Goal: Information Seeking & Learning: Learn about a topic

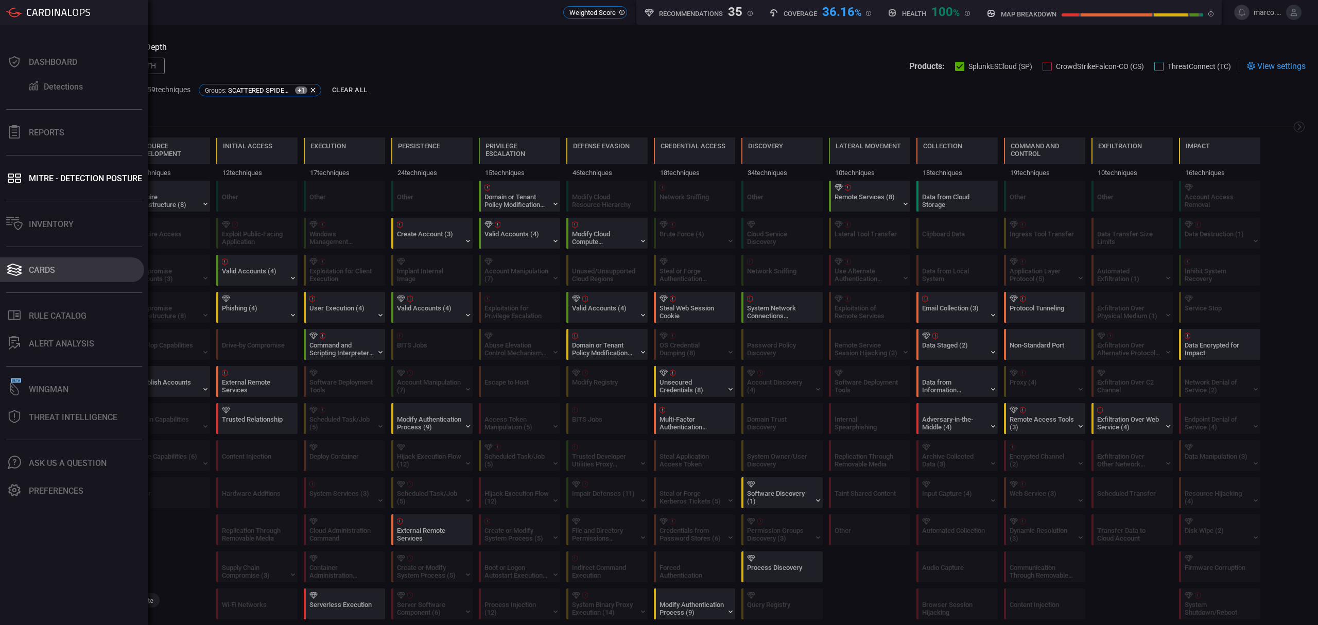
click at [59, 270] on button "Cards" at bounding box center [72, 269] width 144 height 25
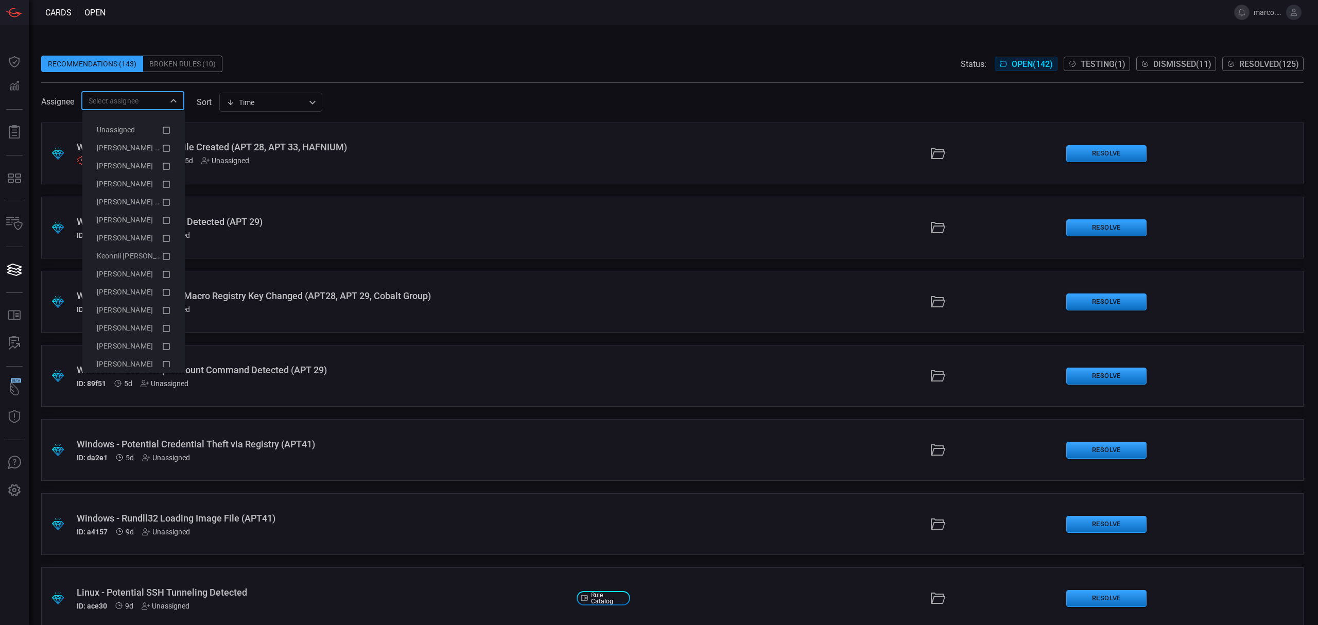
click at [117, 98] on input "text" at bounding box center [124, 100] width 80 height 13
click at [136, 147] on span "[PERSON_NAME] (Myself)" at bounding box center [139, 148] width 84 height 8
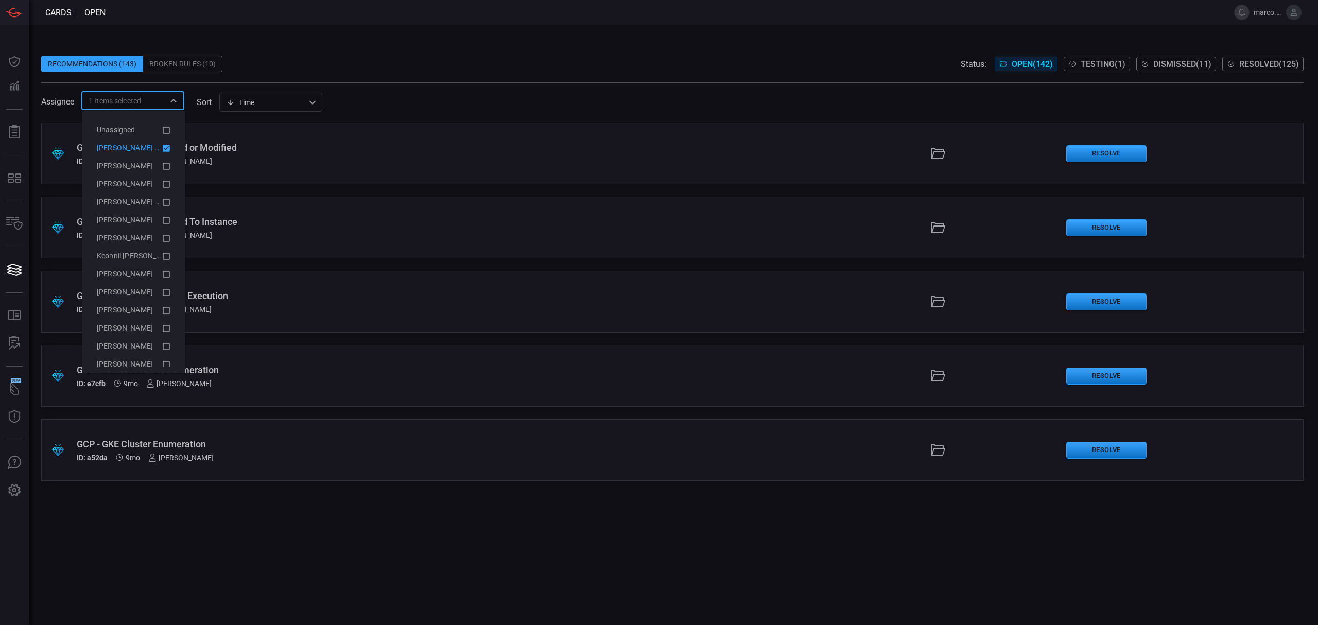
click at [480, 36] on div "Recommendations (143) Broken Rules (10) Status: Open ( 142 ) Testing ( 1 ) Dism…" at bounding box center [673, 325] width 1289 height 600
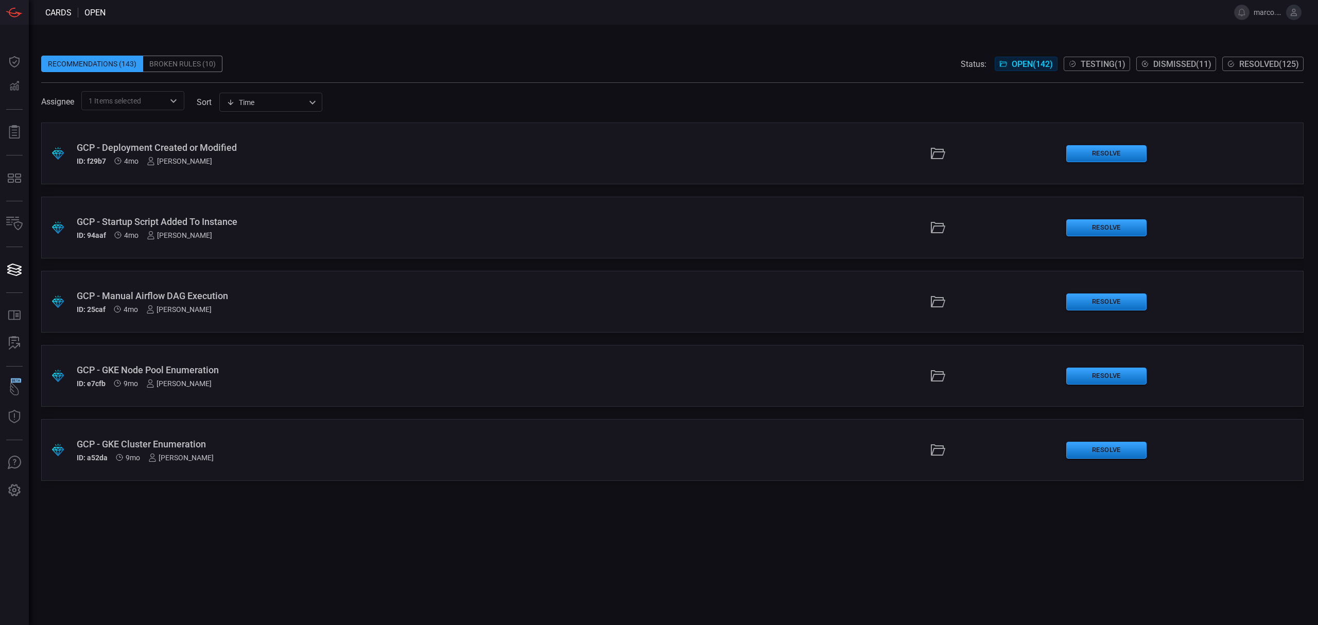
click at [203, 292] on div "GCP - Manual Airflow DAG Execution" at bounding box center [323, 295] width 492 height 11
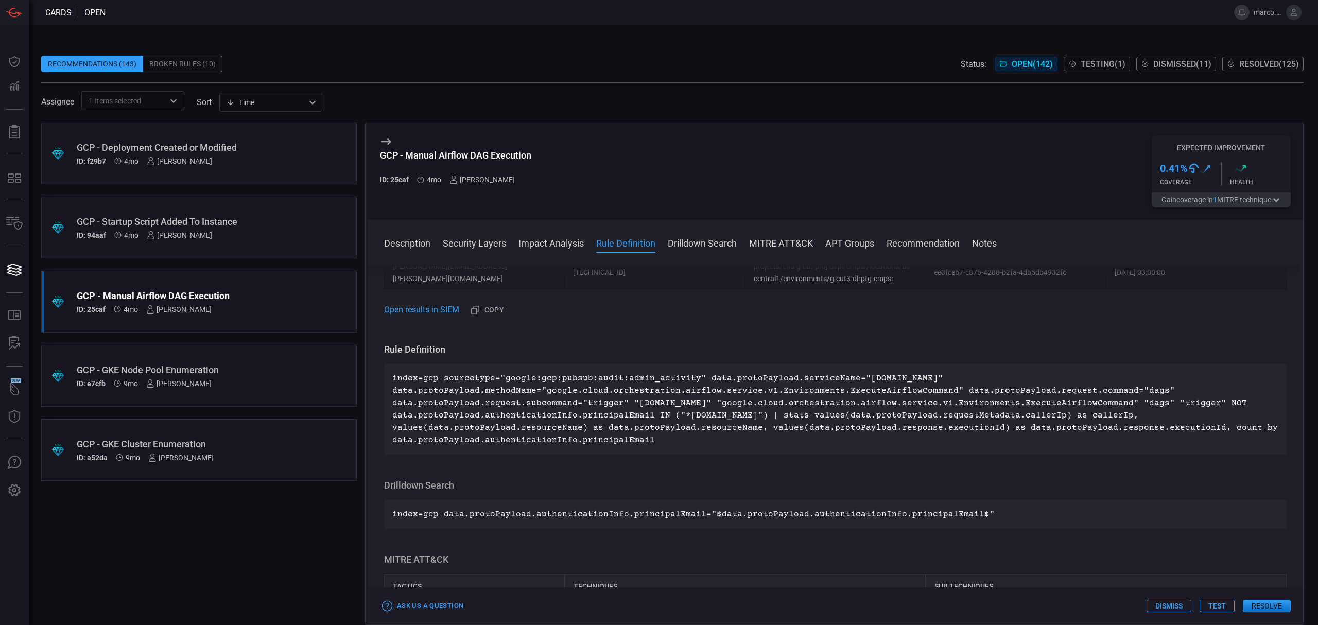
scroll to position [755, 0]
click at [952, 415] on p "index=gcp sourcetype="google:gcp:pubsub:audit:admin_activity" data.protoPayload…" at bounding box center [835, 408] width 886 height 74
